Goal: Transaction & Acquisition: Purchase product/service

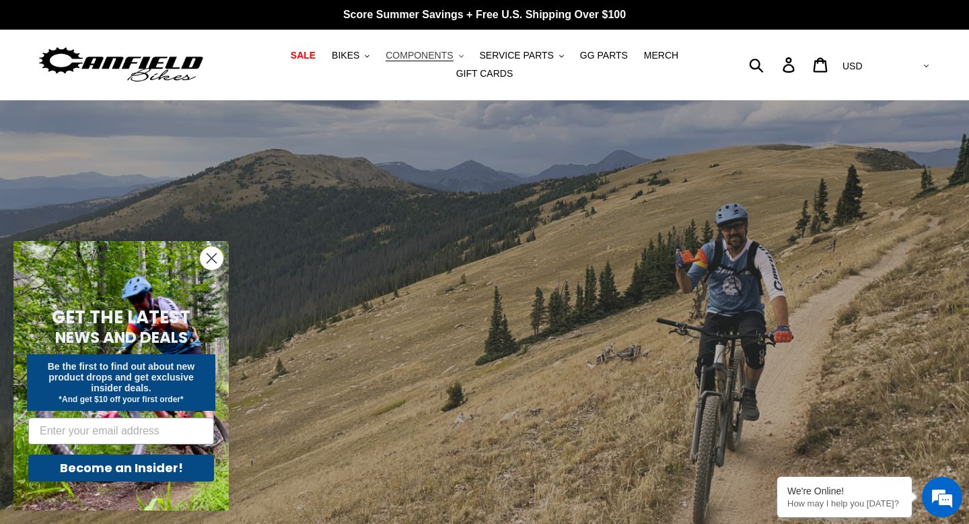
click at [415, 56] on span "COMPONENTS" at bounding box center [419, 55] width 67 height 11
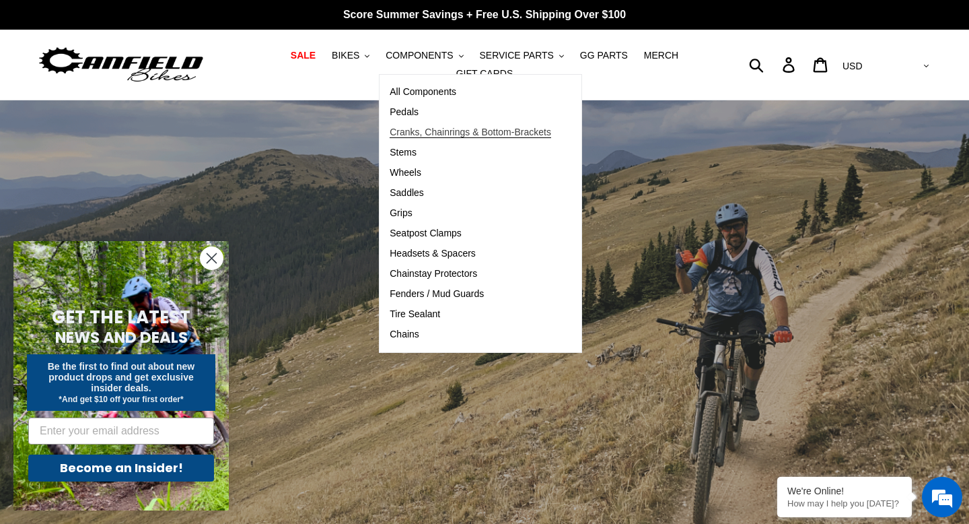
click at [413, 131] on span "Cranks, Chainrings & Bottom-Brackets" at bounding box center [470, 132] width 161 height 11
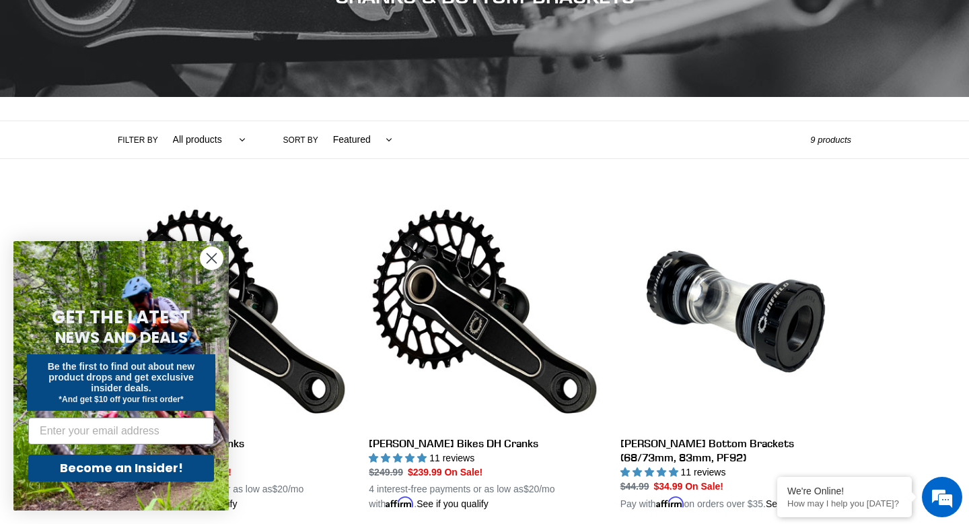
scroll to position [238, 0]
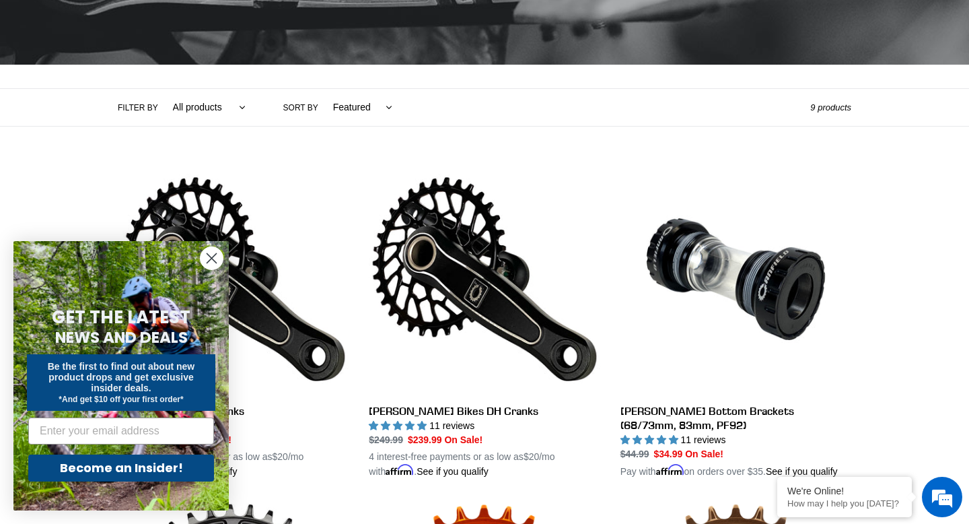
click at [215, 262] on icon "Close dialog" at bounding box center [211, 258] width 9 height 9
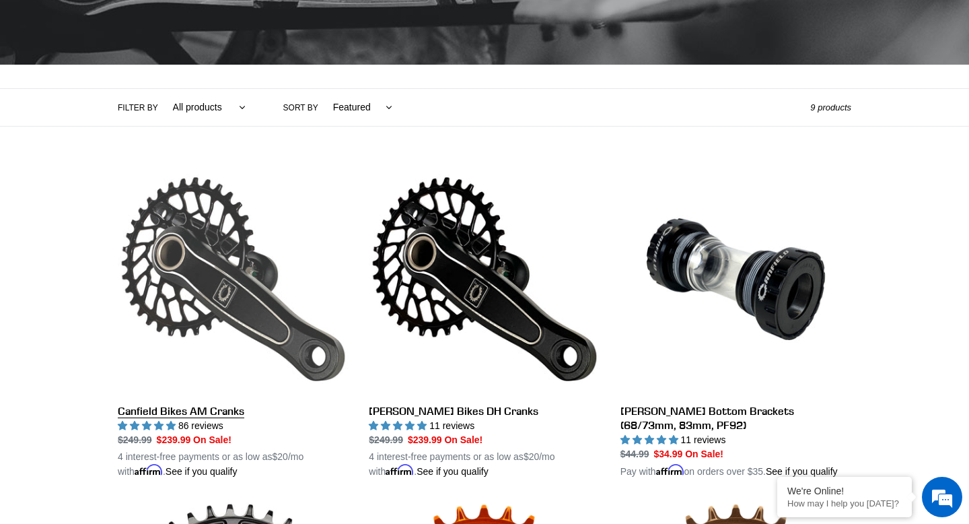
click at [216, 279] on link "Canfield Bikes AM Cranks" at bounding box center [233, 321] width 231 height 315
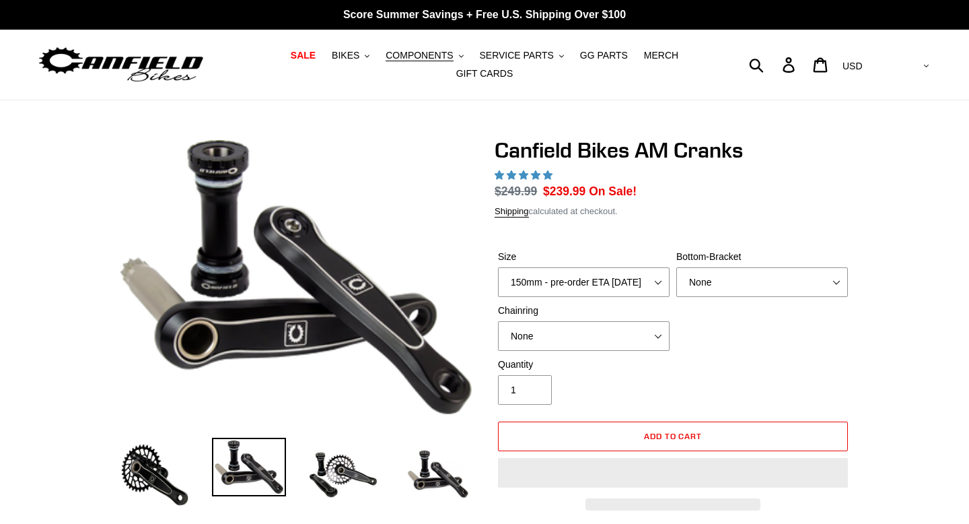
select select "highest-rating"
